Goal: Information Seeking & Learning: Stay updated

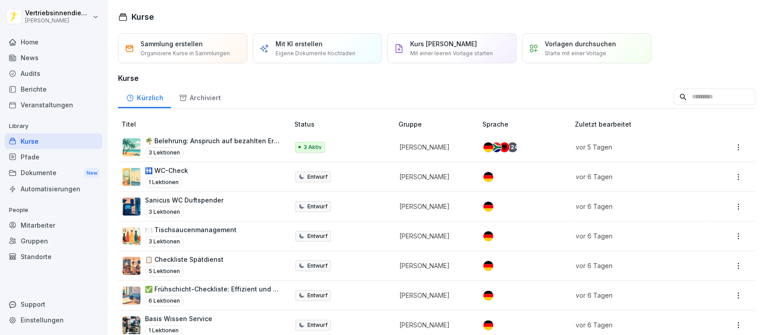
click at [34, 69] on div "Audits" at bounding box center [53, 74] width 98 height 16
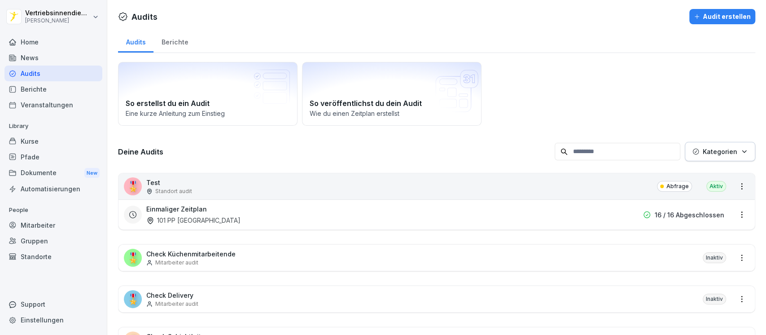
click at [27, 59] on div "News" at bounding box center [53, 58] width 98 height 16
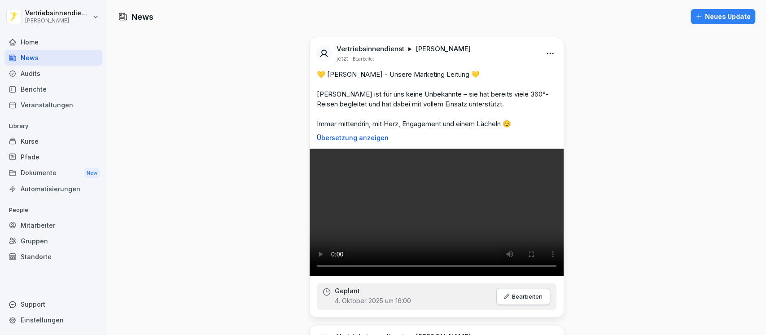
click at [48, 170] on div "Dokumente New" at bounding box center [53, 173] width 98 height 17
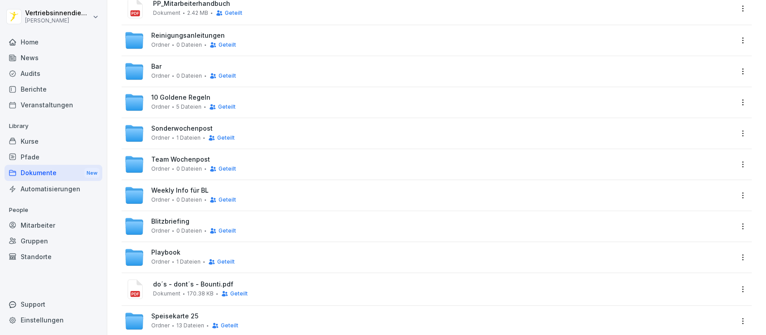
scroll to position [187, 0]
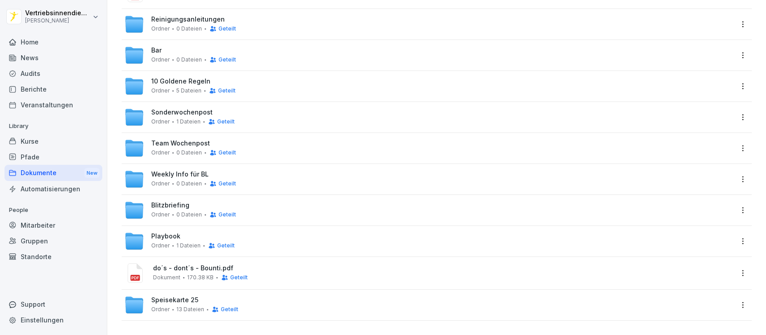
click at [181, 169] on div "Weekly Info für BL Ordner 0 Dateien Geteilt" at bounding box center [428, 179] width 609 height 20
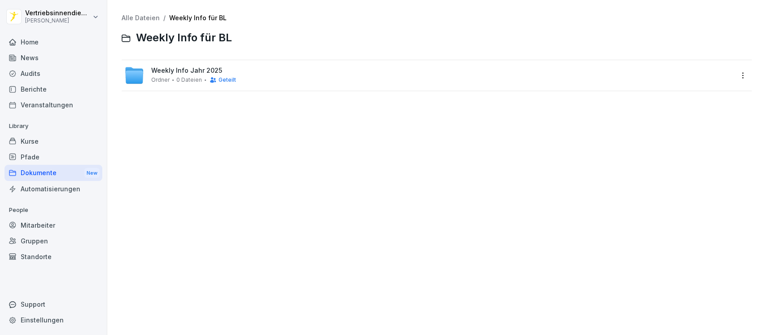
click at [164, 68] on span "Weekly Info Jahr 2025" at bounding box center [186, 71] width 71 height 8
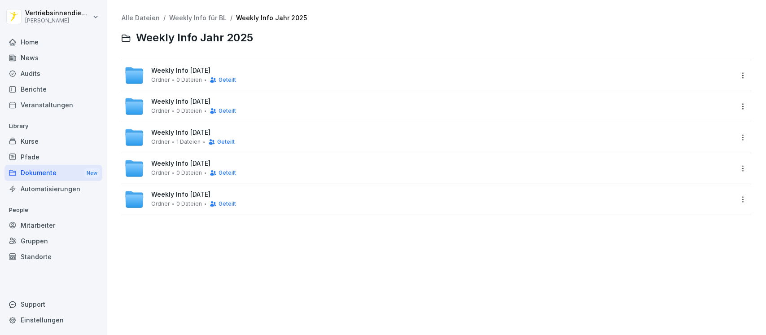
click at [164, 68] on span "Weekly Info [DATE]" at bounding box center [180, 71] width 59 height 8
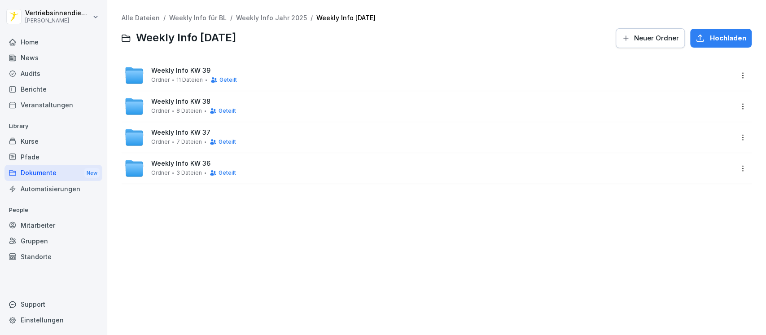
click at [164, 68] on span "Weekly Info KW 39" at bounding box center [180, 71] width 59 height 8
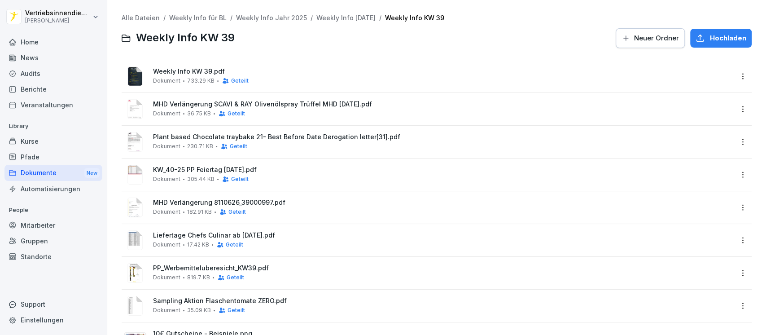
click at [25, 59] on div "News" at bounding box center [53, 58] width 98 height 16
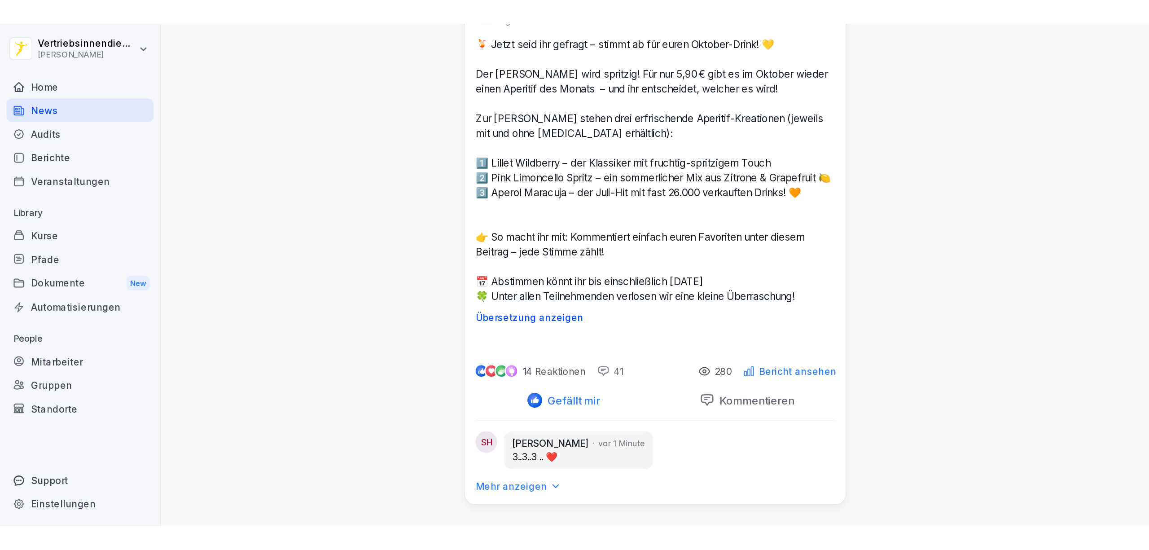
scroll to position [2833, 0]
